Goal: Information Seeking & Learning: Learn about a topic

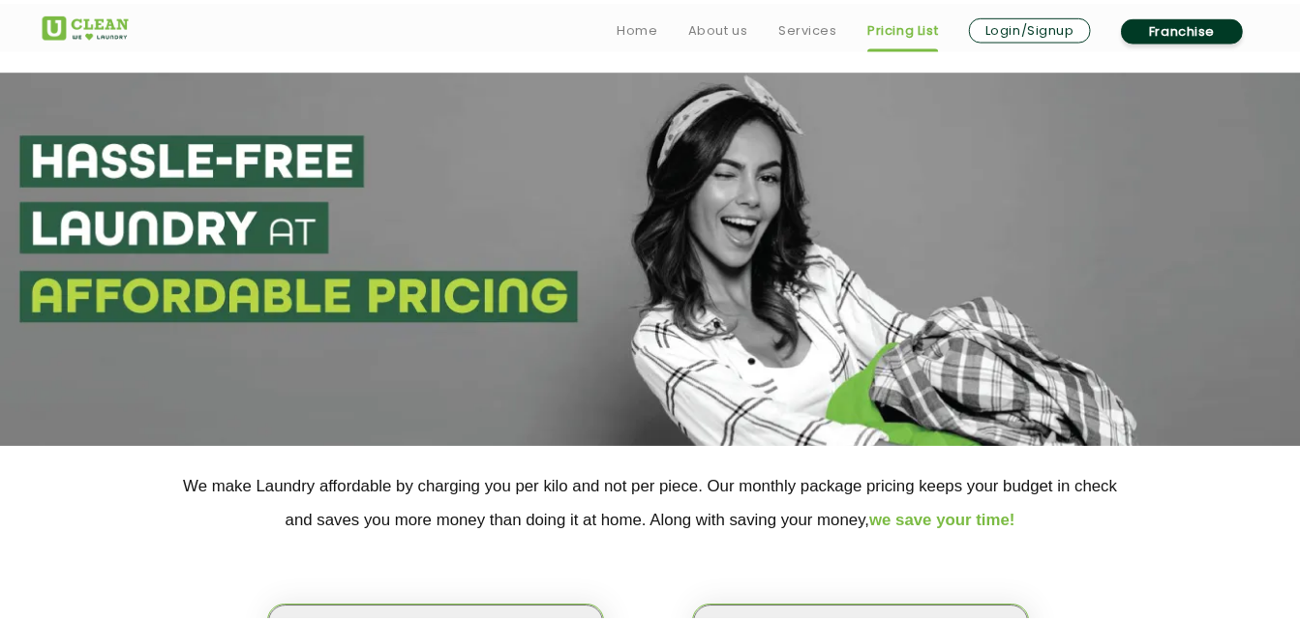
scroll to position [531, 0]
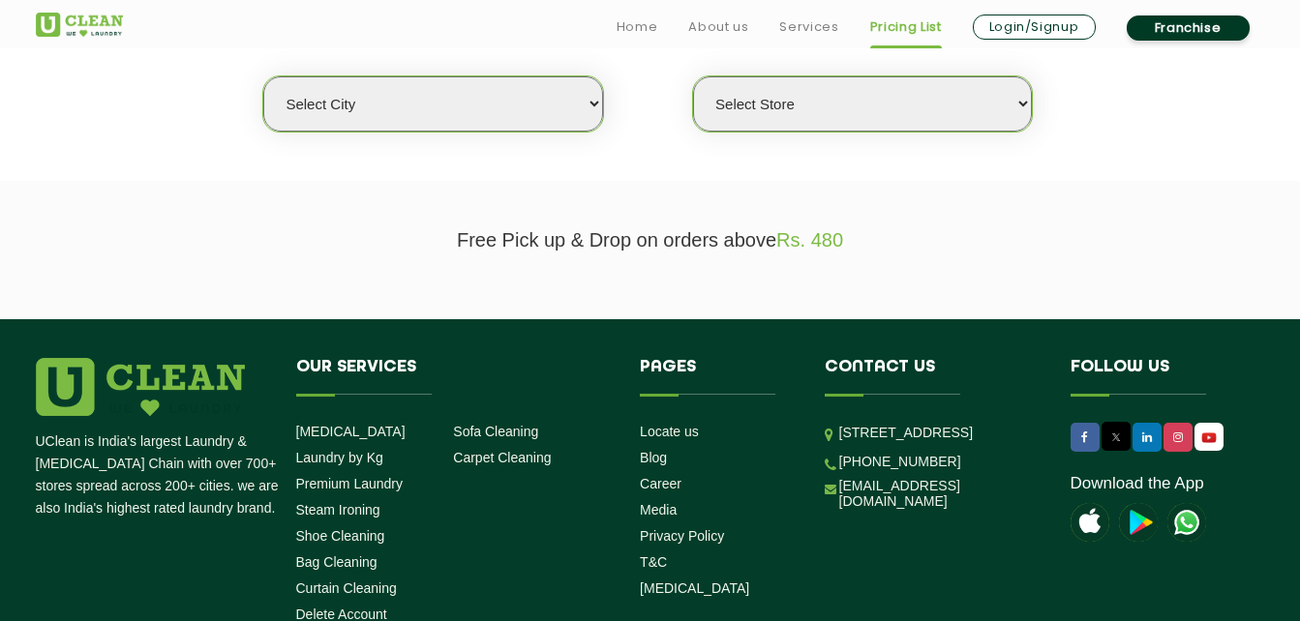
click at [454, 100] on select "Select city [GEOGRAPHIC_DATA] [GEOGRAPHIC_DATA] [GEOGRAPHIC_DATA] [GEOGRAPHIC_D…" at bounding box center [432, 103] width 339 height 55
select select "76"
click at [263, 76] on select "Select city [GEOGRAPHIC_DATA] [GEOGRAPHIC_DATA] [GEOGRAPHIC_DATA] [GEOGRAPHIC_D…" at bounding box center [432, 103] width 339 height 55
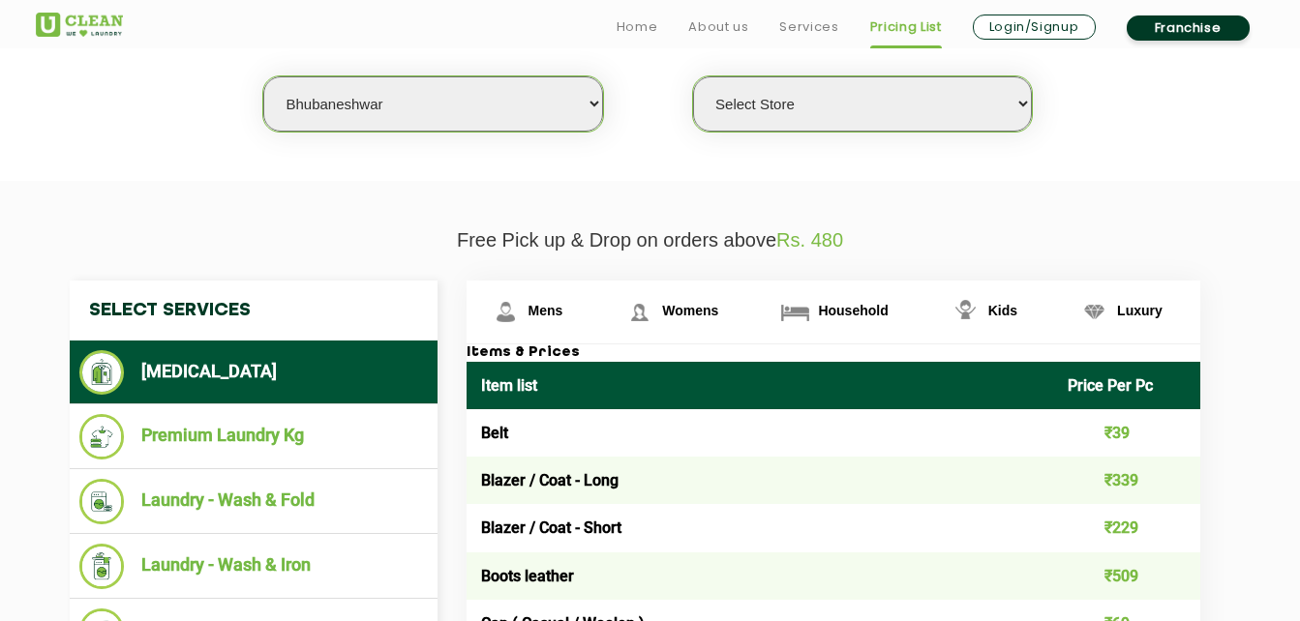
click at [847, 89] on select "Select Store UClean Patia [GEOGRAPHIC_DATA] UClean Z1 Apartment [GEOGRAPHIC_DAT…" at bounding box center [862, 103] width 339 height 55
select select "576"
click at [693, 76] on select "Select Store UClean Patia [GEOGRAPHIC_DATA] UClean Z1 Apartment [GEOGRAPHIC_DAT…" at bounding box center [862, 103] width 339 height 55
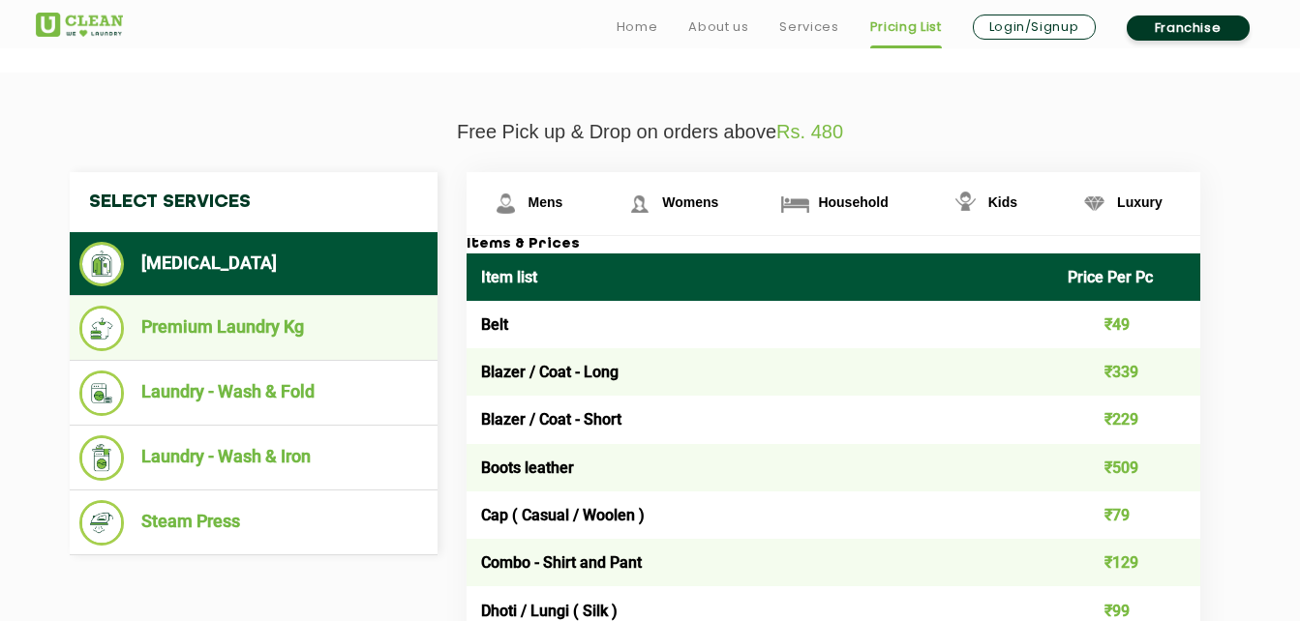
scroll to position [652, 0]
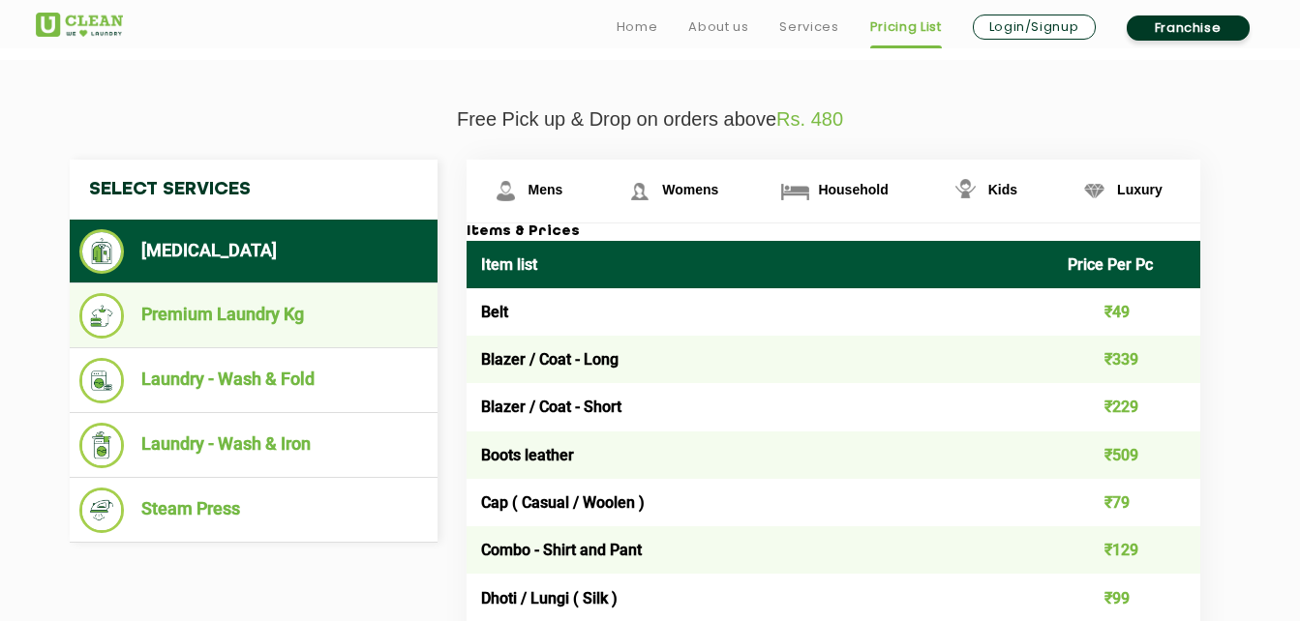
click at [321, 305] on li "Premium Laundry Kg" at bounding box center [253, 315] width 348 height 45
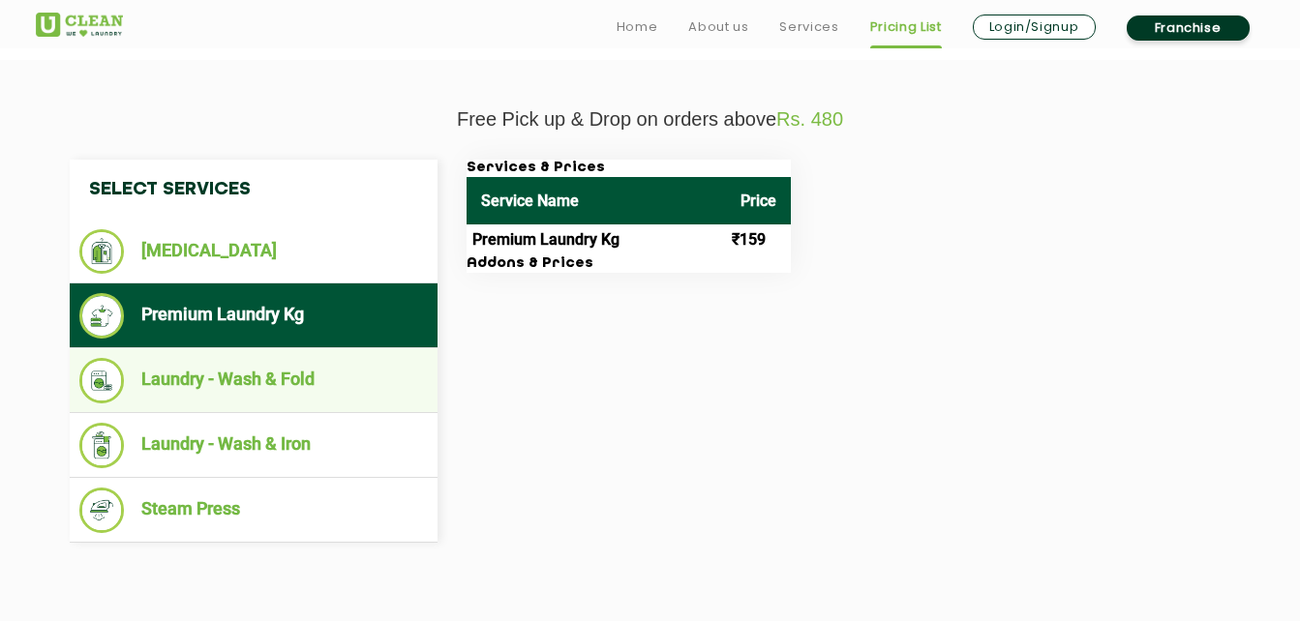
click at [294, 381] on li "Laundry - Wash & Fold" at bounding box center [253, 380] width 348 height 45
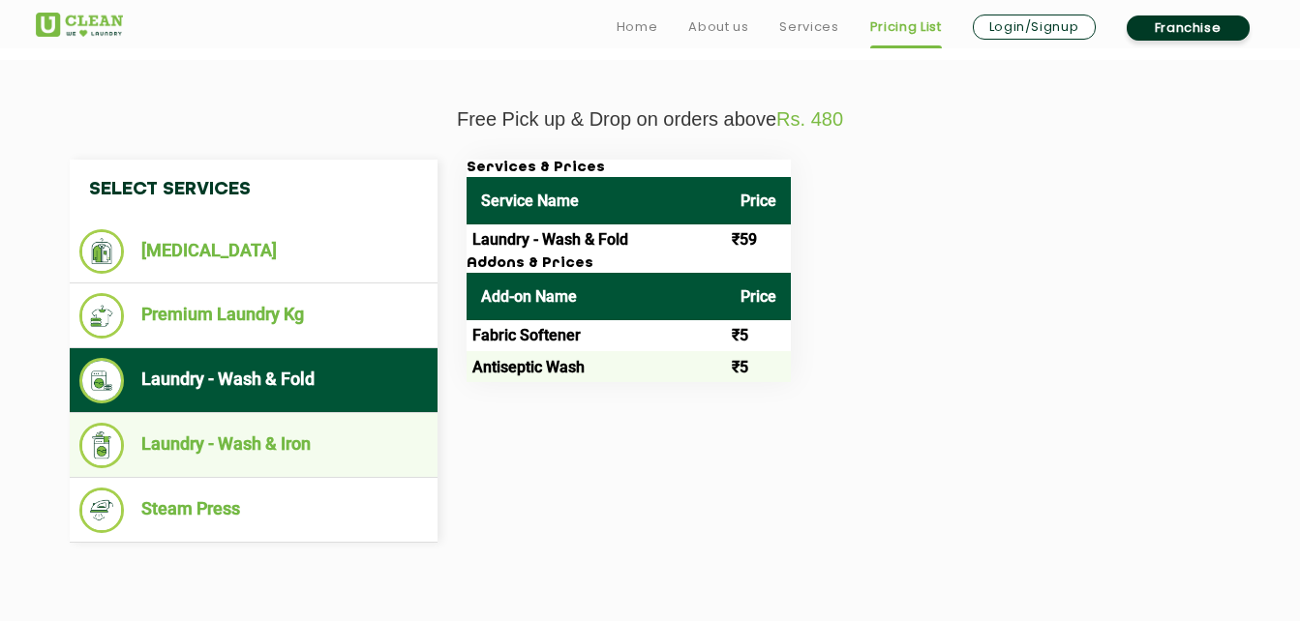
click at [287, 439] on li "Laundry - Wash & Iron" at bounding box center [253, 445] width 348 height 45
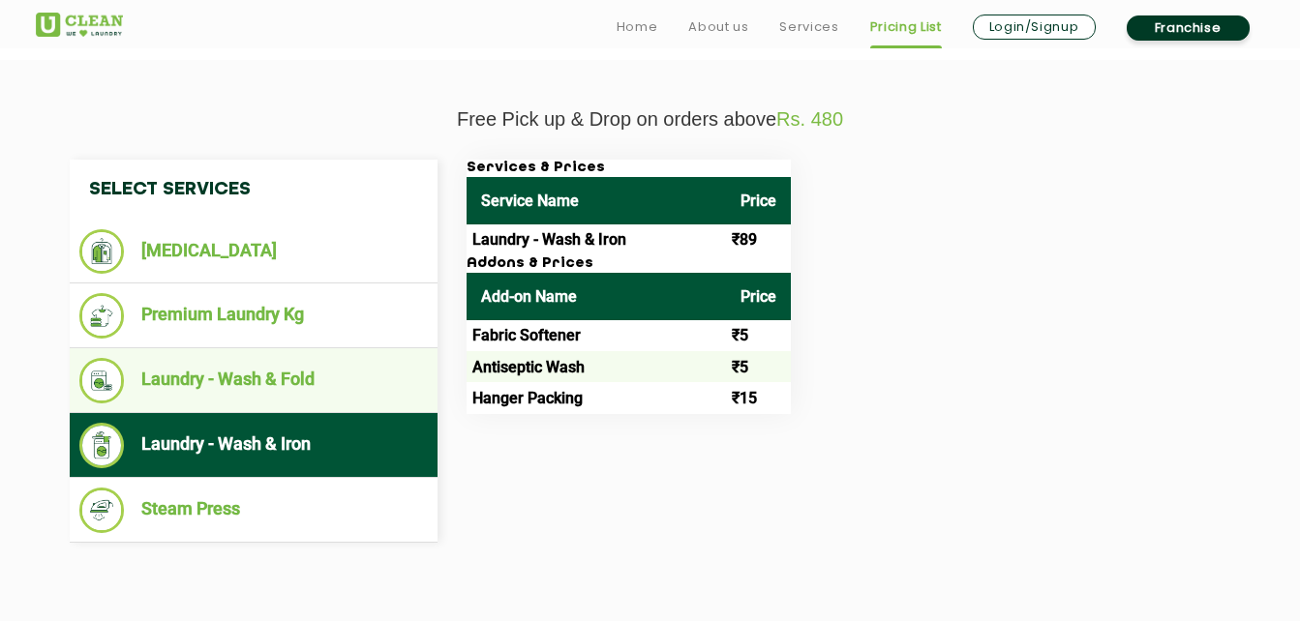
click at [266, 357] on ul "Laundry - Wash & Fold" at bounding box center [254, 380] width 368 height 65
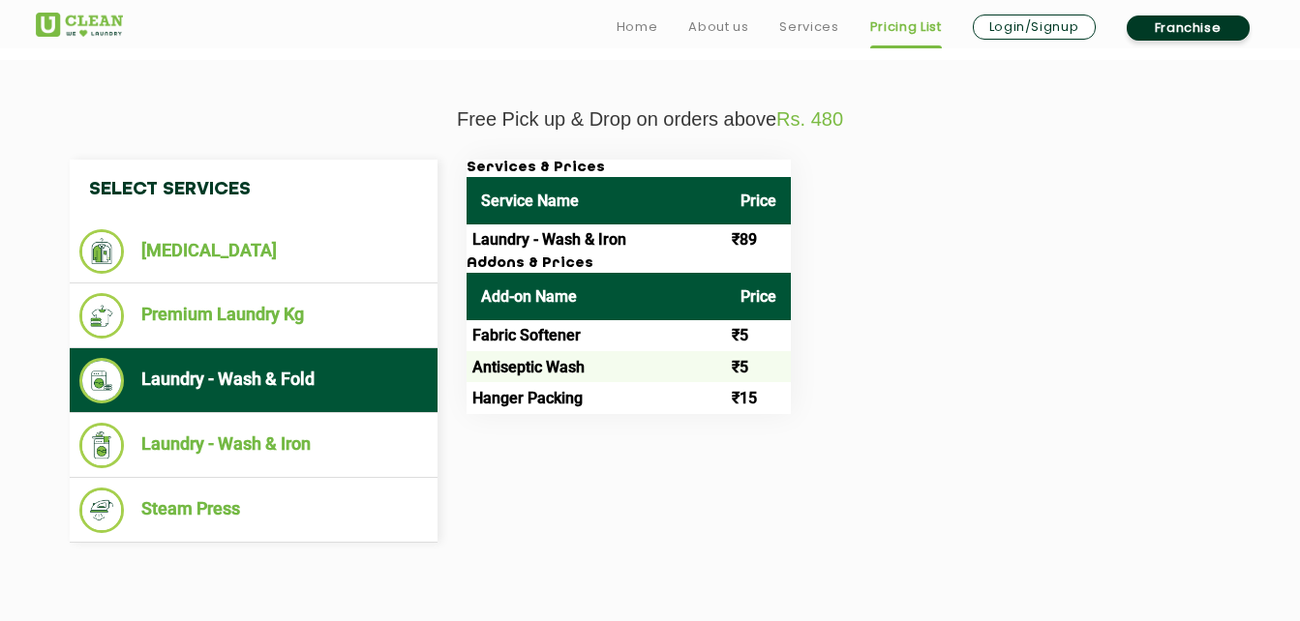
click at [262, 377] on li "Laundry - Wash & Fold" at bounding box center [253, 380] width 348 height 45
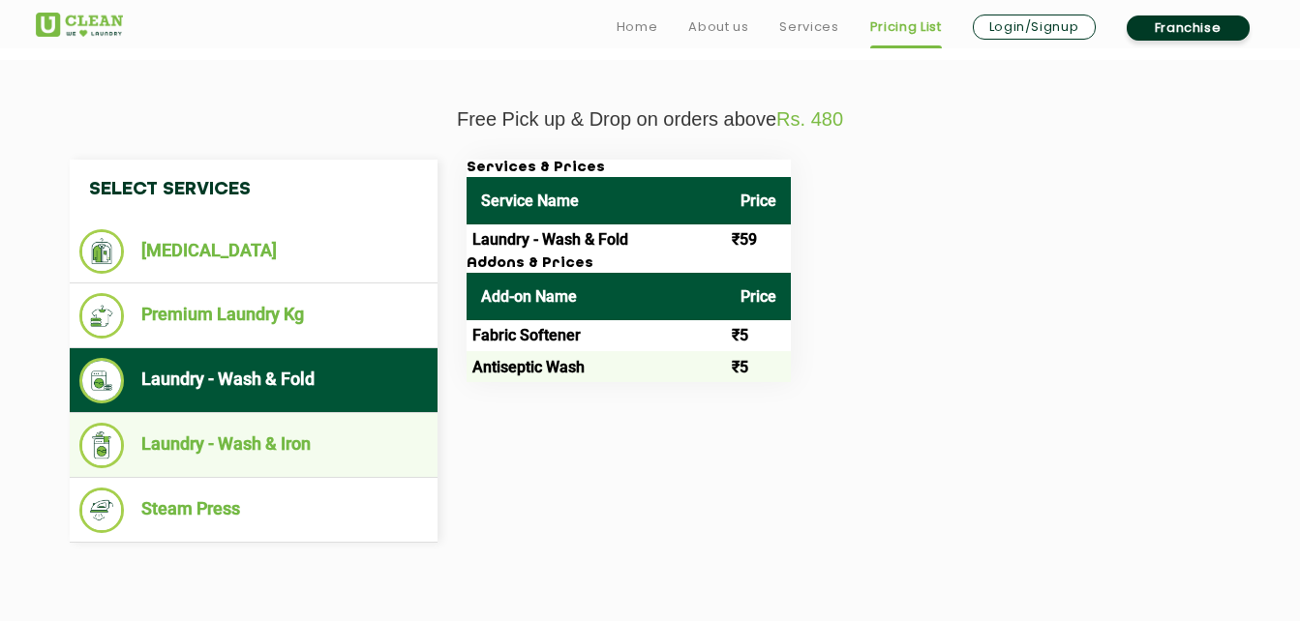
click at [254, 428] on li "Laundry - Wash & Iron" at bounding box center [253, 445] width 348 height 45
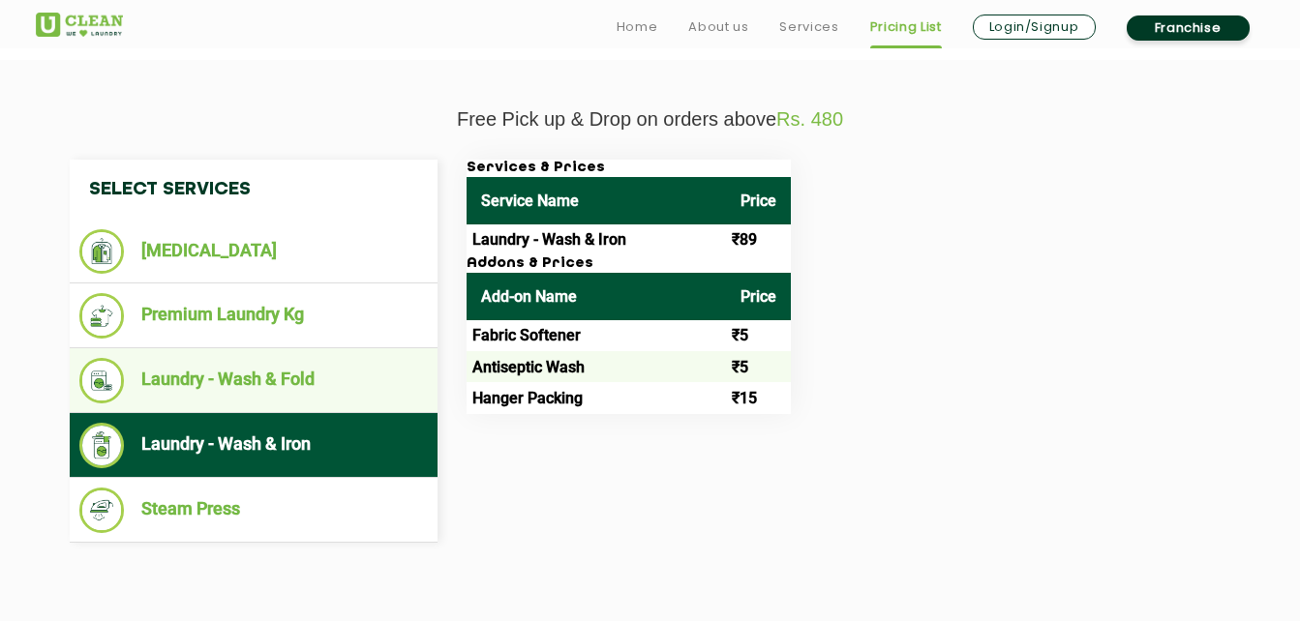
click at [285, 386] on li "Laundry - Wash & Fold" at bounding box center [253, 380] width 348 height 45
